Goal: Use online tool/utility

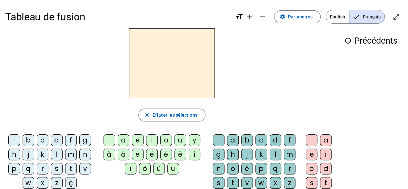
click at [27, 166] on div "q" at bounding box center [29, 169] width 12 height 12
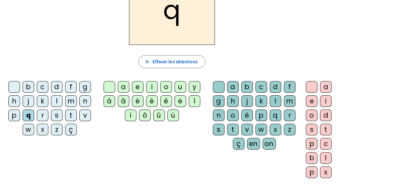
scroll to position [57, 0]
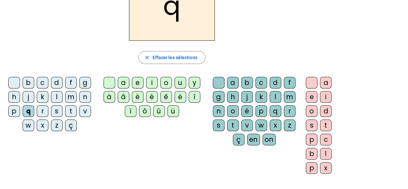
click at [175, 79] on div "u" at bounding box center [181, 83] width 12 height 12
click at [151, 77] on div "i" at bounding box center [152, 83] width 12 height 12
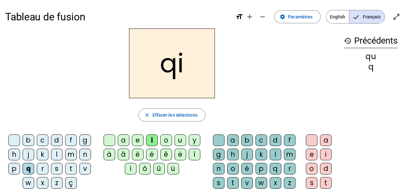
scroll to position [0, 0]
click at [164, 113] on span "Effacer les sélections" at bounding box center [174, 115] width 45 height 8
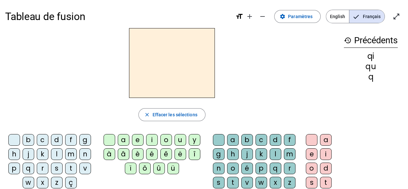
click at [54, 168] on div "s" at bounding box center [57, 168] width 12 height 12
click at [153, 137] on div "i" at bounding box center [152, 140] width 12 height 12
click at [218, 170] on div "n" at bounding box center [219, 168] width 12 height 12
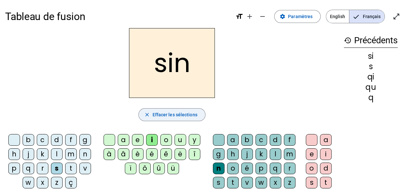
click at [164, 116] on span "Effacer les sélections" at bounding box center [174, 115] width 45 height 8
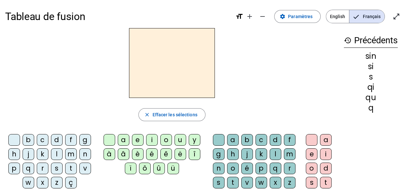
click at [216, 167] on div "n" at bounding box center [219, 168] width 12 height 12
click at [325, 155] on div "i" at bounding box center [326, 154] width 12 height 12
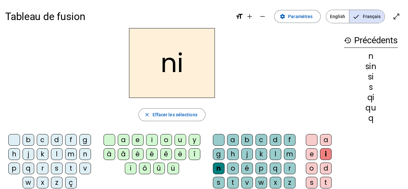
click at [217, 167] on div "n" at bounding box center [219, 168] width 12 height 12
click at [137, 140] on div "e" at bounding box center [138, 140] width 12 height 12
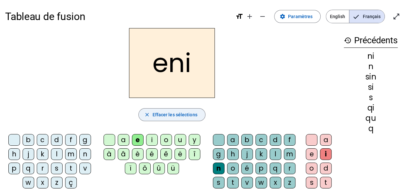
click at [161, 115] on span "Effacer les sélections" at bounding box center [174, 115] width 45 height 8
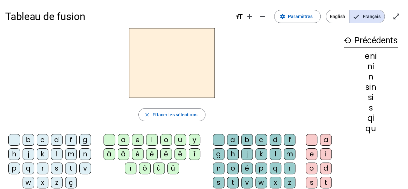
click at [214, 168] on div "n" at bounding box center [219, 168] width 12 height 12
click at [139, 139] on div "e" at bounding box center [138, 140] width 12 height 12
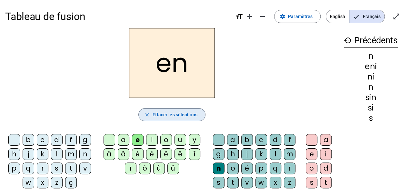
click at [154, 118] on span "Effacer les sélections" at bounding box center [174, 115] width 45 height 8
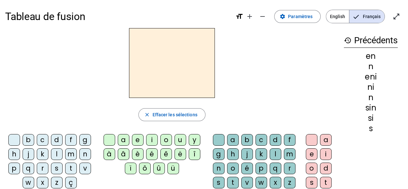
click at [214, 166] on div "n" at bounding box center [219, 168] width 12 height 12
click at [135, 140] on div "e" at bounding box center [138, 140] width 12 height 12
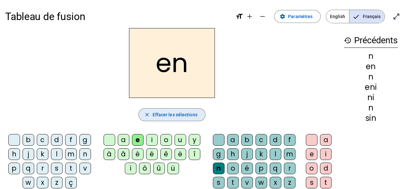
click at [157, 115] on span "Effacer les sélections" at bounding box center [174, 115] width 45 height 8
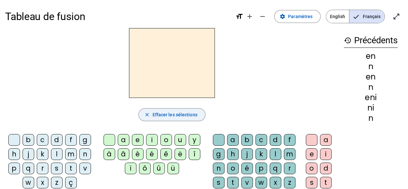
click at [138, 138] on div "e" at bounding box center [138, 140] width 12 height 12
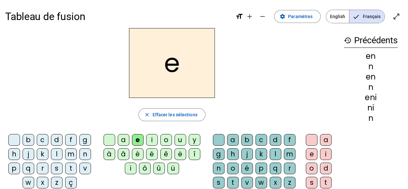
click at [218, 169] on div "n" at bounding box center [219, 168] width 12 height 12
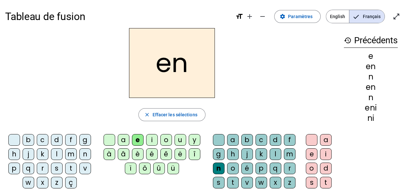
click at [176, 114] on span "Effacer les sélections" at bounding box center [174, 115] width 45 height 8
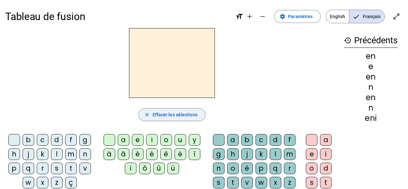
click at [216, 166] on div "n" at bounding box center [219, 168] width 12 height 12
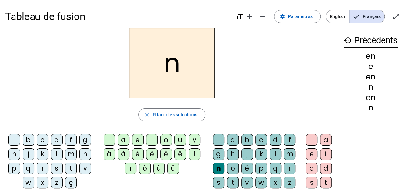
click at [138, 139] on div "e" at bounding box center [138, 140] width 12 height 12
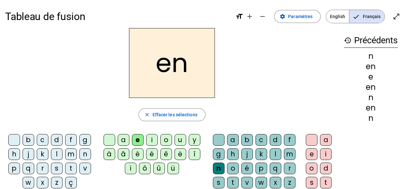
click at [163, 115] on span "Effacer les sélections" at bounding box center [174, 115] width 45 height 8
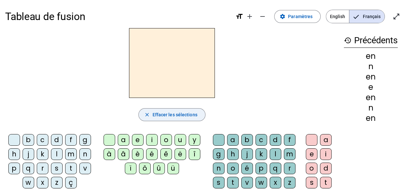
click at [218, 168] on div "n" at bounding box center [219, 168] width 12 height 12
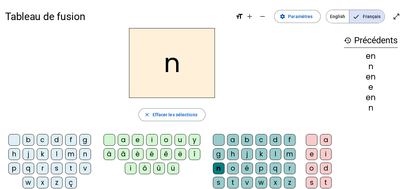
click at [309, 150] on div "e" at bounding box center [312, 154] width 12 height 12
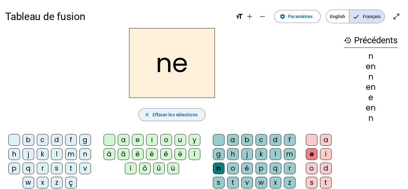
click at [163, 114] on span "Effacer les sélections" at bounding box center [174, 115] width 45 height 8
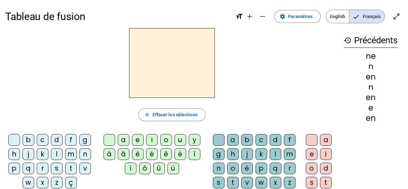
click at [214, 180] on div "s" at bounding box center [219, 183] width 12 height 12
click at [309, 154] on div "e" at bounding box center [312, 154] width 12 height 12
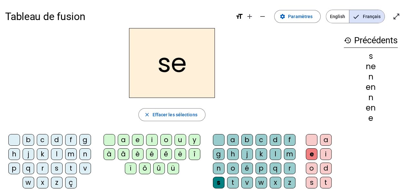
click at [167, 116] on span "Effacer les sélections" at bounding box center [174, 115] width 45 height 8
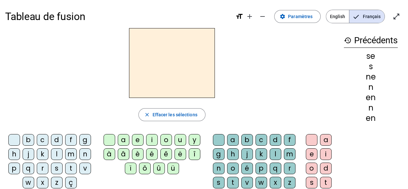
click at [235, 183] on div "t" at bounding box center [233, 183] width 12 height 12
click at [311, 154] on div "e" at bounding box center [312, 154] width 12 height 12
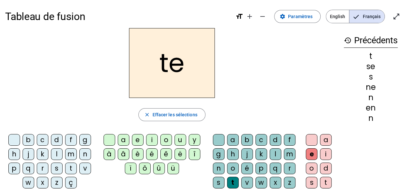
click at [164, 113] on span "Effacer les sélections" at bounding box center [174, 115] width 45 height 8
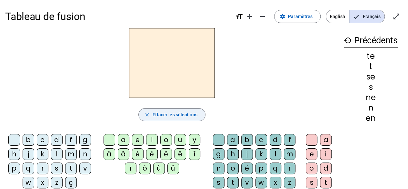
click at [272, 142] on div "d" at bounding box center [276, 140] width 12 height 12
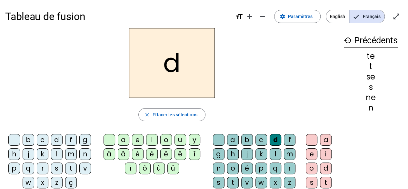
click at [136, 140] on div "e" at bounding box center [138, 140] width 12 height 12
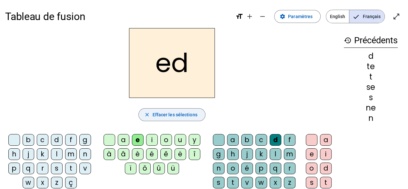
click at [165, 115] on span "Effacer les sélections" at bounding box center [174, 115] width 45 height 8
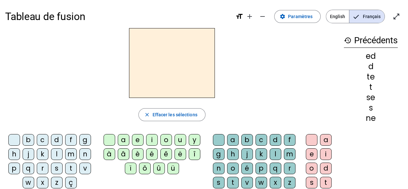
click at [275, 143] on div "d" at bounding box center [276, 140] width 12 height 12
click at [310, 155] on div "e" at bounding box center [312, 154] width 12 height 12
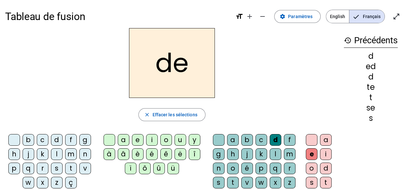
click at [182, 113] on span "Effacer les sélections" at bounding box center [174, 115] width 45 height 8
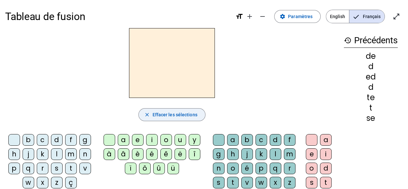
click at [274, 139] on div "d" at bounding box center [276, 140] width 12 height 12
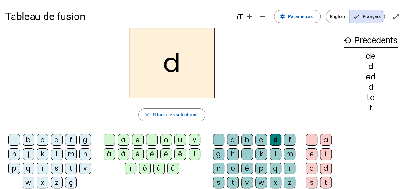
click at [181, 139] on div "u" at bounding box center [181, 140] width 12 height 12
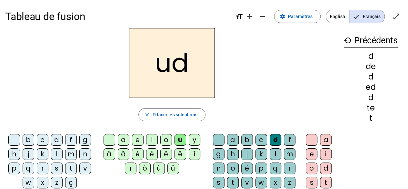
click at [161, 113] on span "Effacer les sélections" at bounding box center [174, 115] width 45 height 8
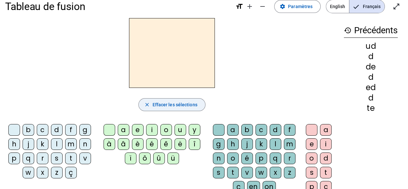
scroll to position [11, 0]
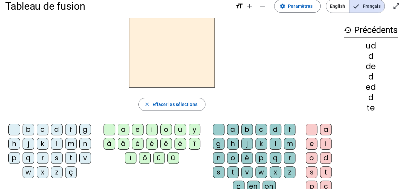
click at [322, 157] on div "d" at bounding box center [326, 158] width 12 height 12
click at [176, 129] on div "u" at bounding box center [181, 130] width 12 height 12
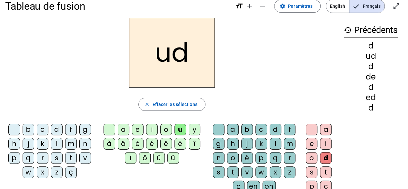
click at [172, 101] on span "Effacer les sélections" at bounding box center [174, 104] width 45 height 8
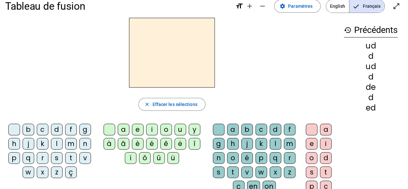
click at [273, 130] on div "d" at bounding box center [276, 130] width 12 height 12
click at [176, 130] on div "u" at bounding box center [181, 130] width 12 height 12
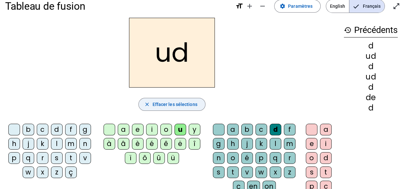
click at [175, 105] on span "Effacer les sélections" at bounding box center [174, 104] width 45 height 8
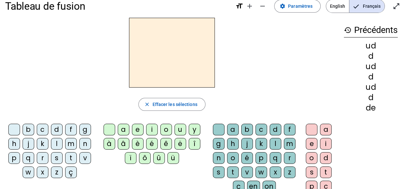
click at [274, 129] on div "d" at bounding box center [276, 130] width 12 height 12
click at [181, 132] on div "u" at bounding box center [181, 130] width 12 height 12
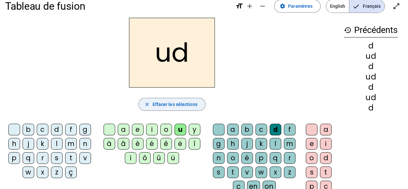
click at [175, 107] on span "Effacer les sélections" at bounding box center [174, 104] width 45 height 8
